Goal: Navigation & Orientation: Find specific page/section

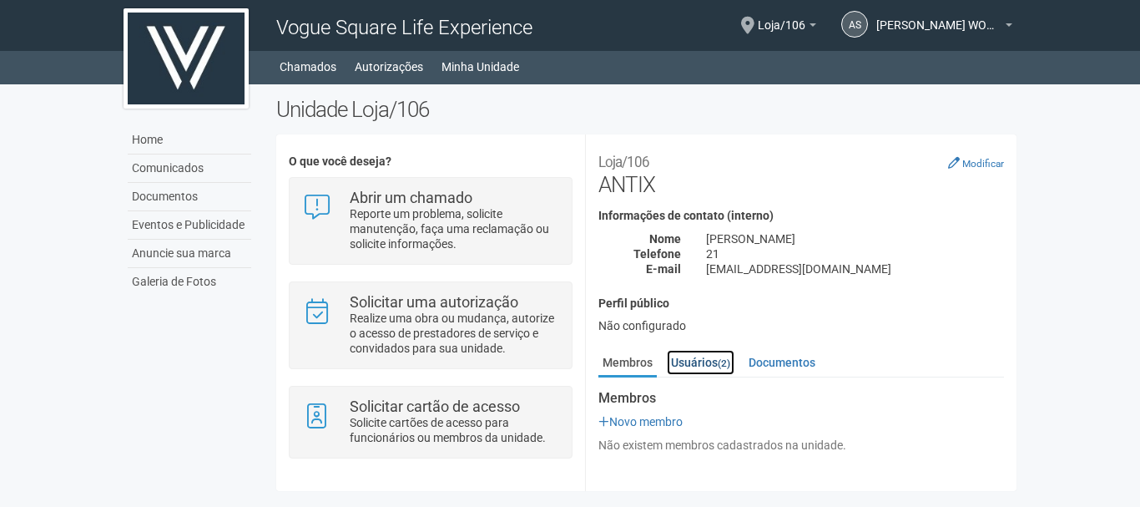
click at [730, 362] on small "(2)" at bounding box center [724, 363] width 13 height 12
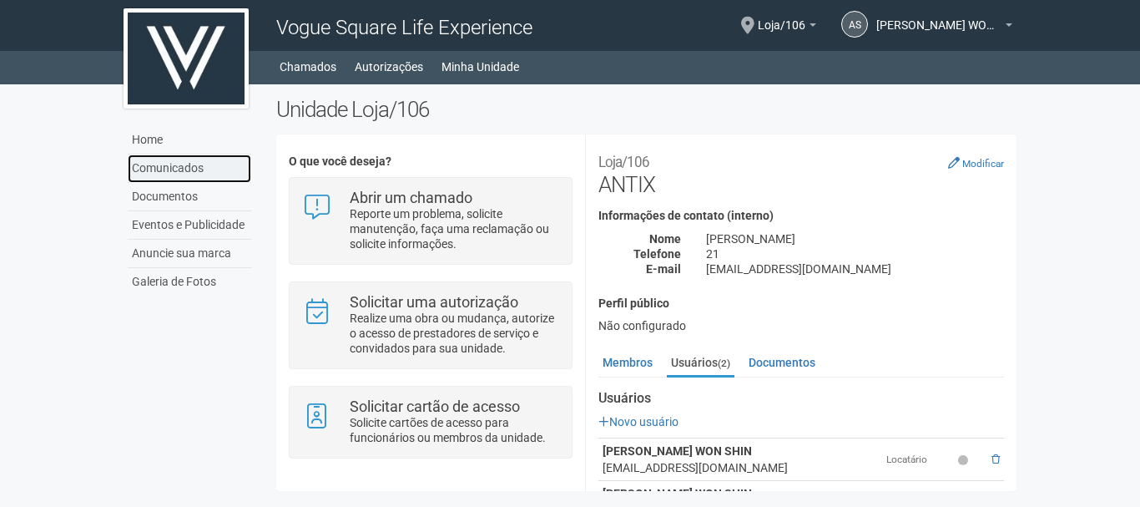
click at [185, 175] on link "Comunicados" at bounding box center [190, 168] width 124 height 28
